Goal: Navigation & Orientation: Find specific page/section

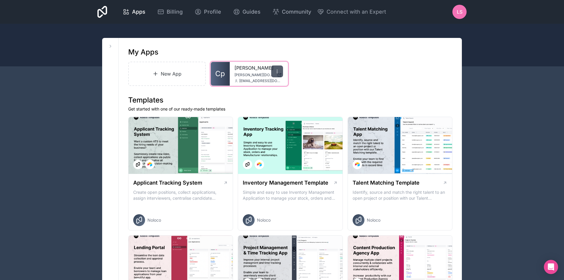
click at [275, 69] on icon at bounding box center [277, 71] width 5 height 5
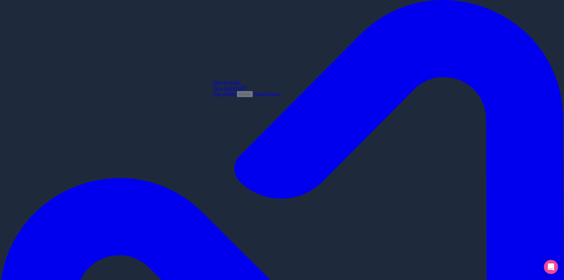
click at [241, 85] on link "Open in studio" at bounding box center [227, 82] width 28 height 5
